Goal: Check status

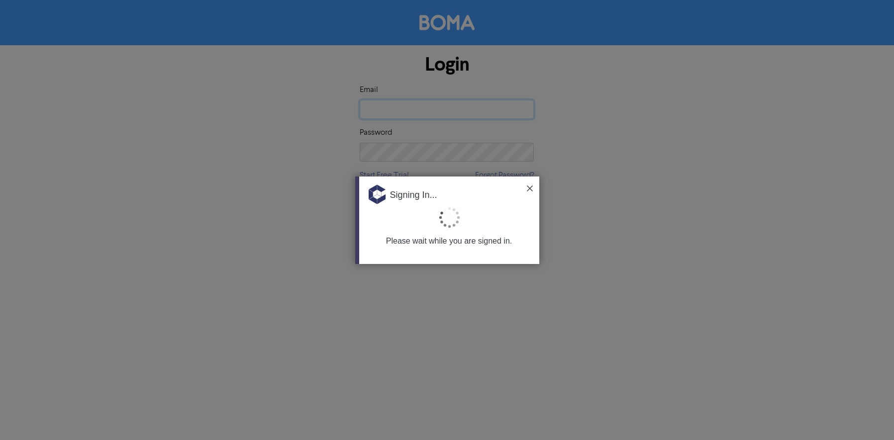
type input "[EMAIL_ADDRESS][DOMAIN_NAME]"
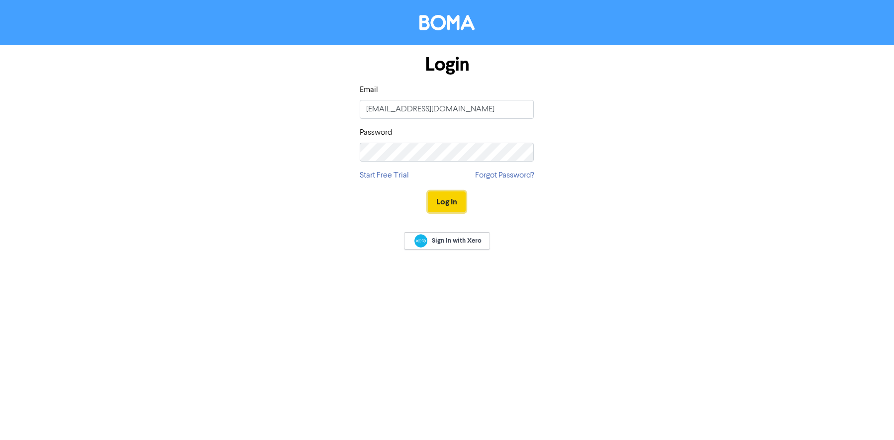
click at [446, 203] on button "Log In" at bounding box center [447, 201] width 38 height 21
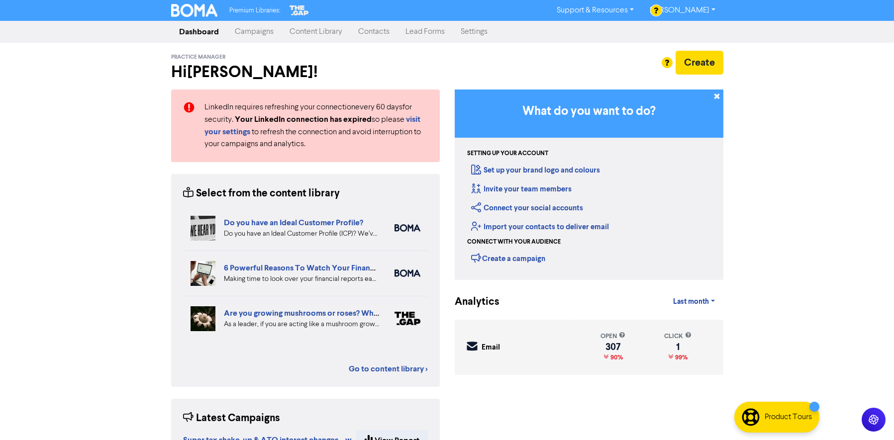
click at [262, 33] on link "Campaigns" at bounding box center [254, 32] width 55 height 20
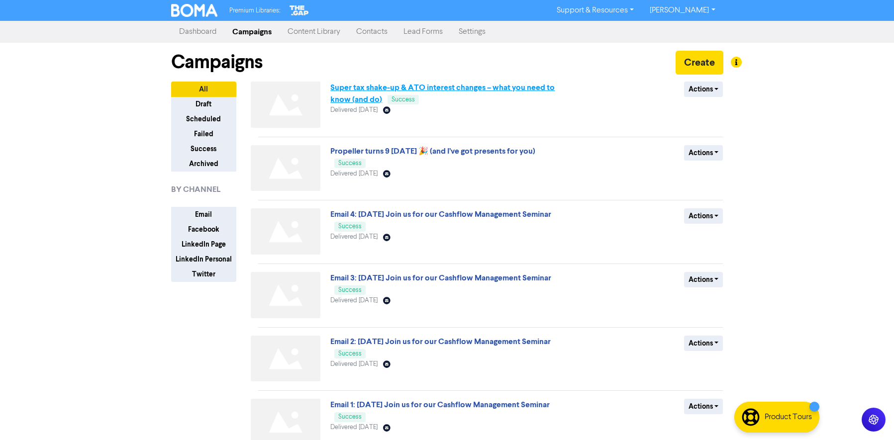
click at [345, 90] on link "Super tax shake-up & ATO interest changes – what you need to know (and do)" at bounding box center [442, 94] width 224 height 22
